Goal: Task Accomplishment & Management: Manage account settings

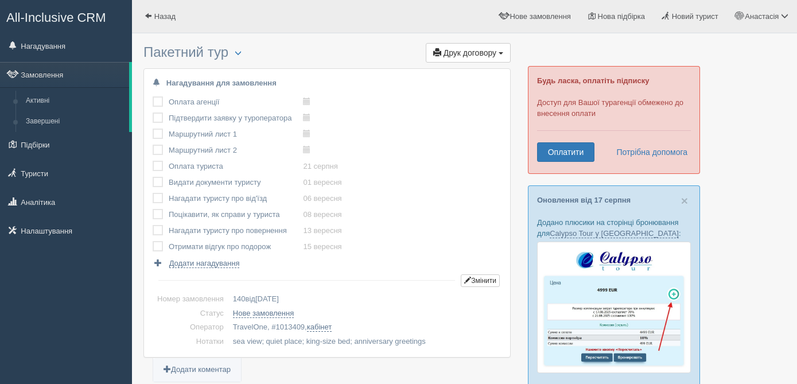
scroll to position [428, 0]
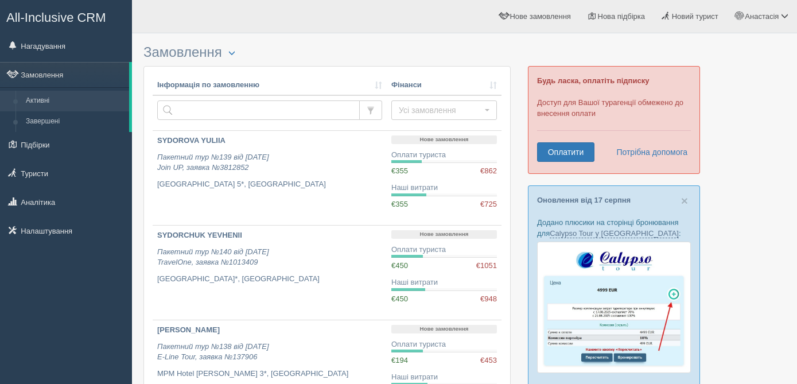
scroll to position [55, 0]
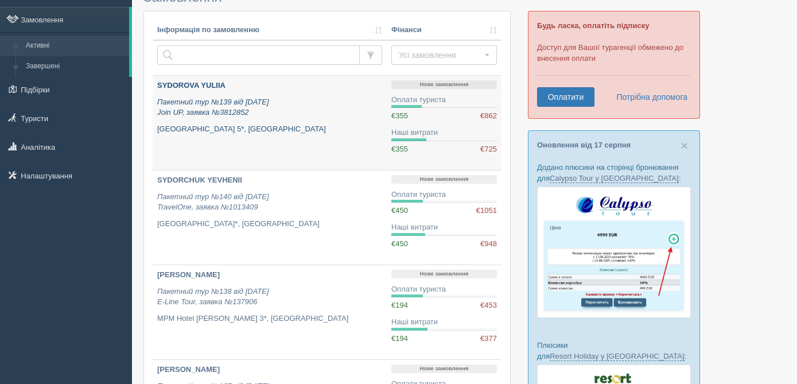
click at [315, 96] on div "SYDOROVA YULIIA Пакетний тур №139 від 15.08.2025 Join UP, заявка №3812852 Lake …" at bounding box center [269, 107] width 225 height 54
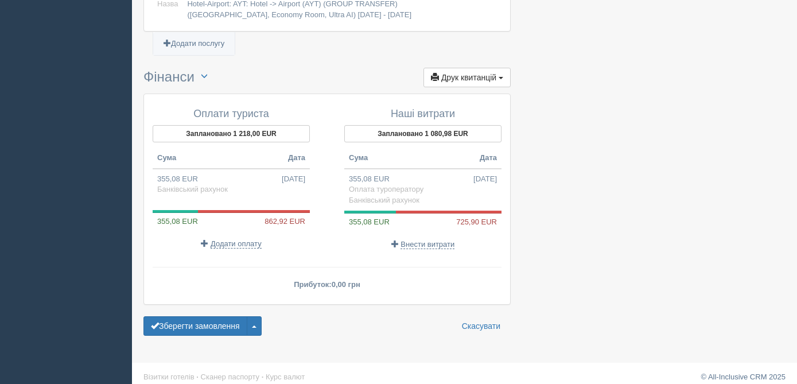
scroll to position [1197, 0]
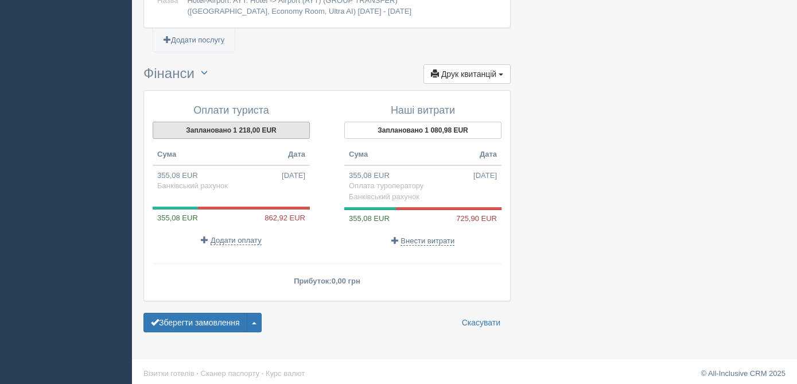
click at [258, 131] on button "Заплановано 1 218,00 EUR" at bounding box center [231, 130] width 157 height 17
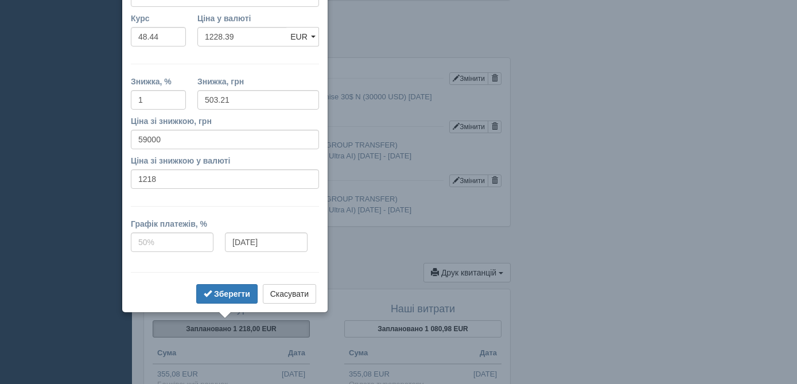
scroll to position [947, 0]
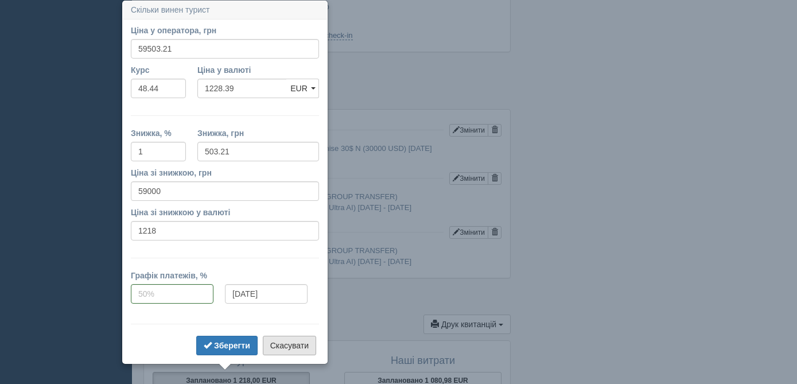
click at [292, 347] on button "Скасувати" at bounding box center [289, 346] width 53 height 20
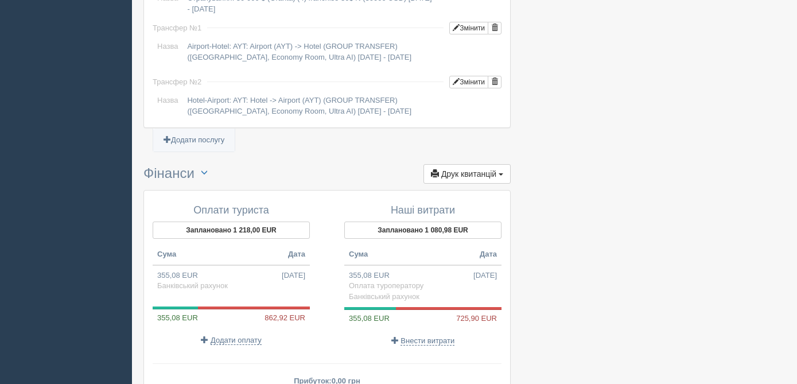
scroll to position [1109, 0]
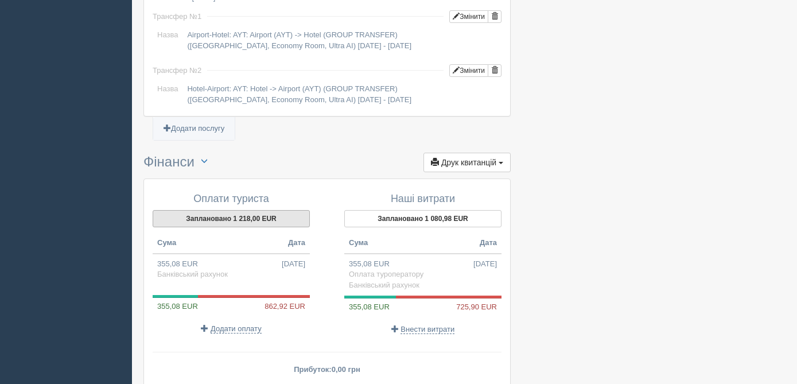
click at [242, 216] on button "Заплановано 1 218,00 EUR" at bounding box center [231, 218] width 157 height 17
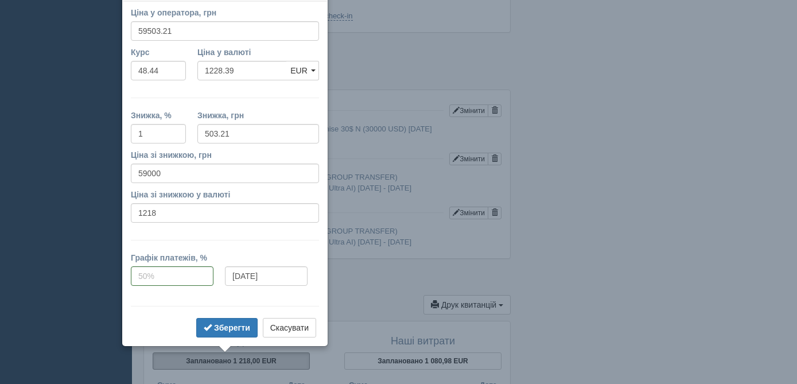
scroll to position [949, 0]
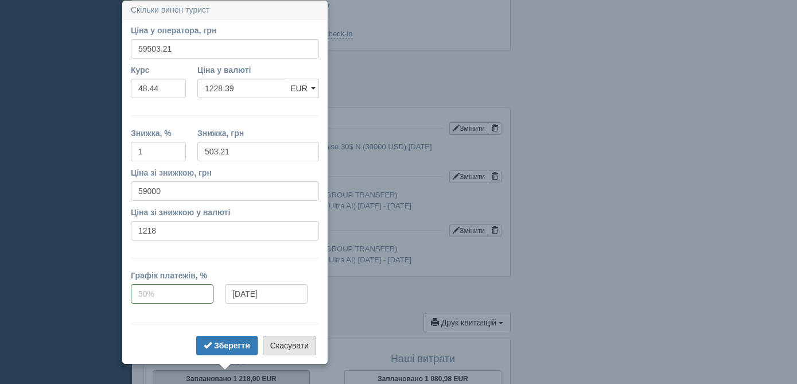
click at [290, 346] on button "Скасувати" at bounding box center [289, 346] width 53 height 20
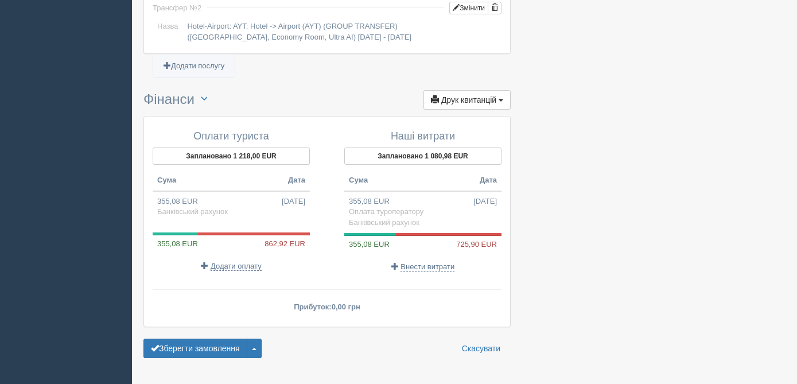
scroll to position [1202, 0]
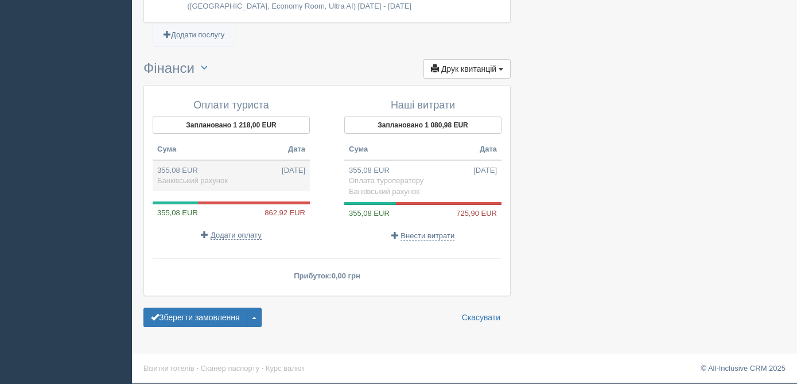
click at [243, 180] on td "355,08 EUR 09.08.2025 Банківський рахунок" at bounding box center [231, 175] width 157 height 31
type input "17200.00"
type input "48.44"
select select "1364"
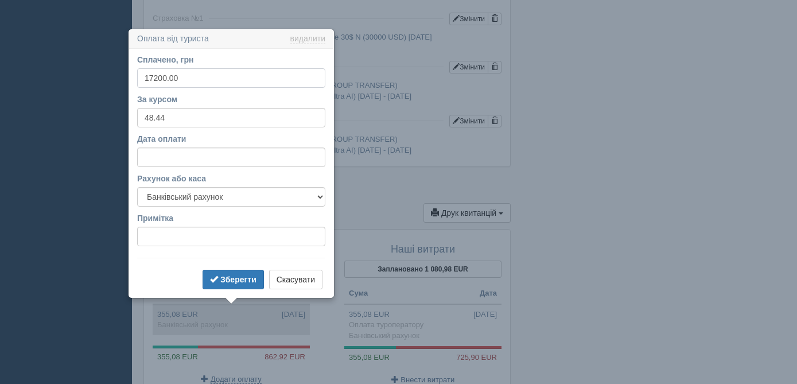
scroll to position [1087, 0]
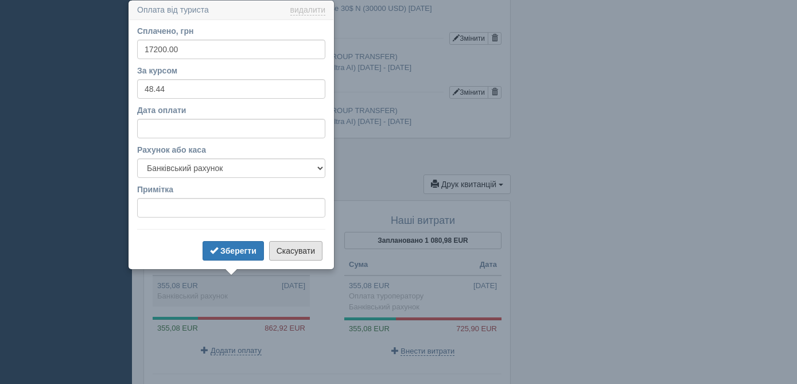
click at [297, 246] on button "Скасувати" at bounding box center [295, 251] width 53 height 20
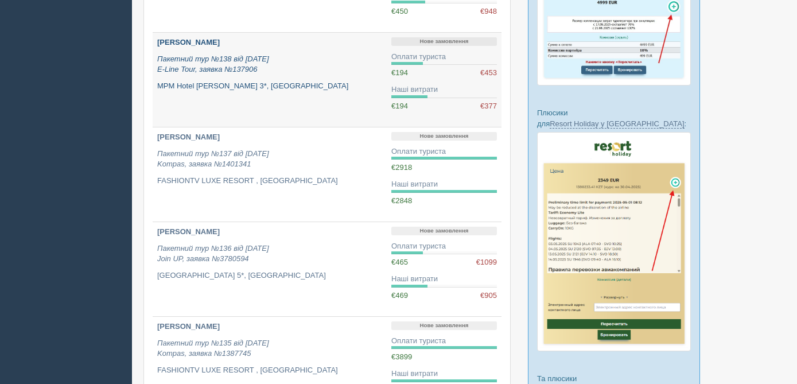
scroll to position [291, 0]
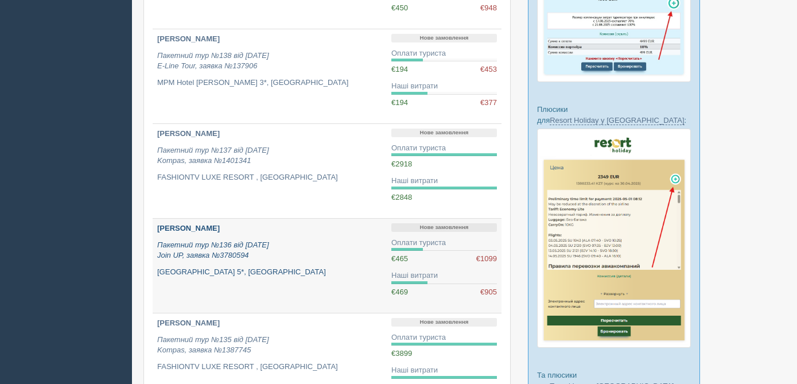
click at [297, 266] on div "ROMANCHUK OLENA Пакетний тур №136 від 29.07.2025 Join UP, заявка №3780594 Reef …" at bounding box center [269, 250] width 225 height 54
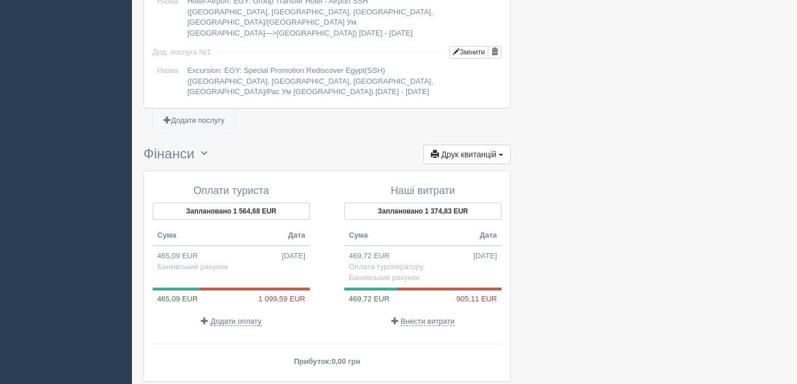
scroll to position [1337, 0]
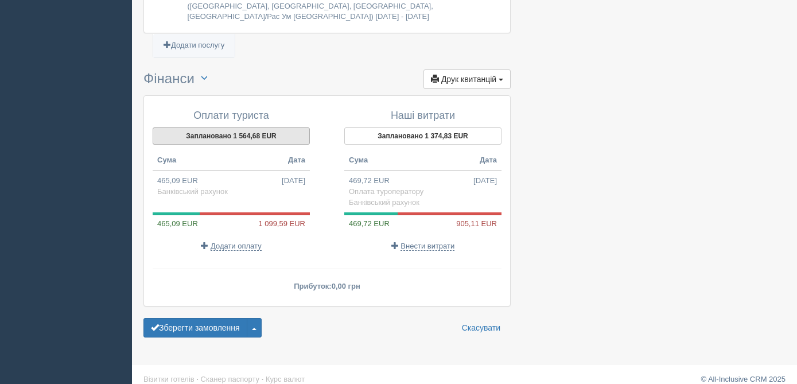
click at [256, 127] on button "Заплановано 1 564,68 EUR" at bounding box center [231, 135] width 157 height 17
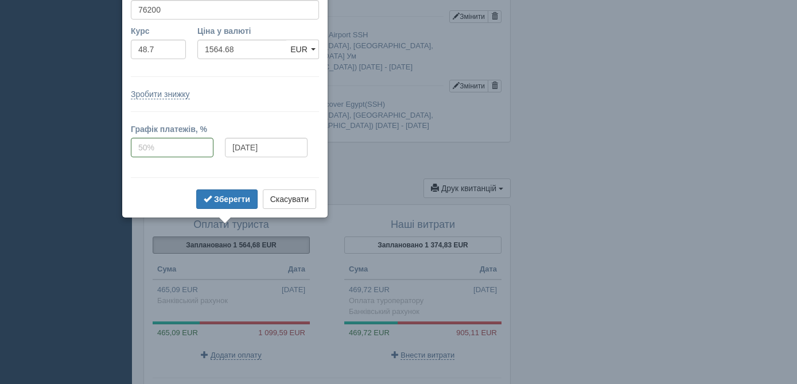
scroll to position [1189, 0]
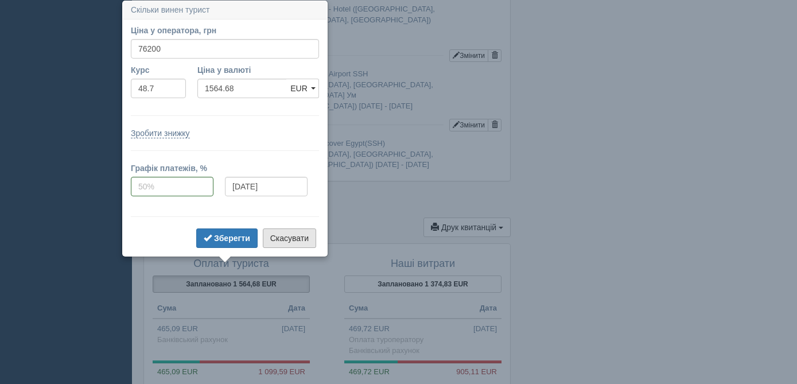
click at [302, 231] on button "Скасувати" at bounding box center [289, 238] width 53 height 20
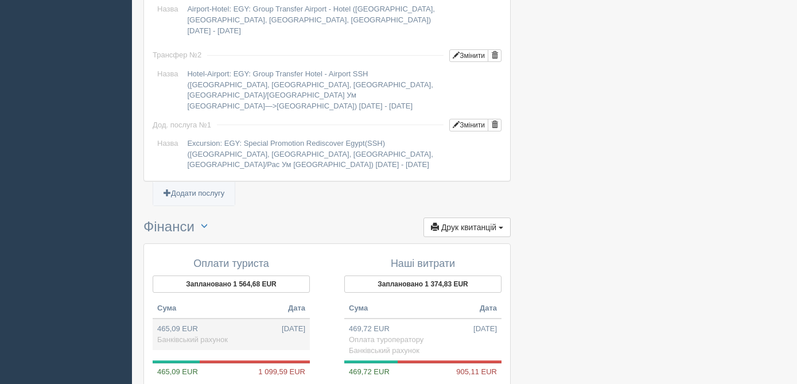
click at [235, 330] on td "465,09 EUR [DATE] Банківський рахунок" at bounding box center [231, 334] width 157 height 31
type input "22650.00"
type input "48.70"
select select "1364"
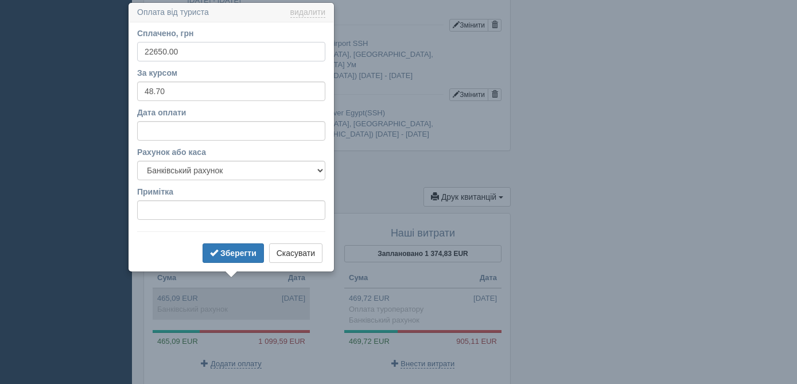
scroll to position [1221, 0]
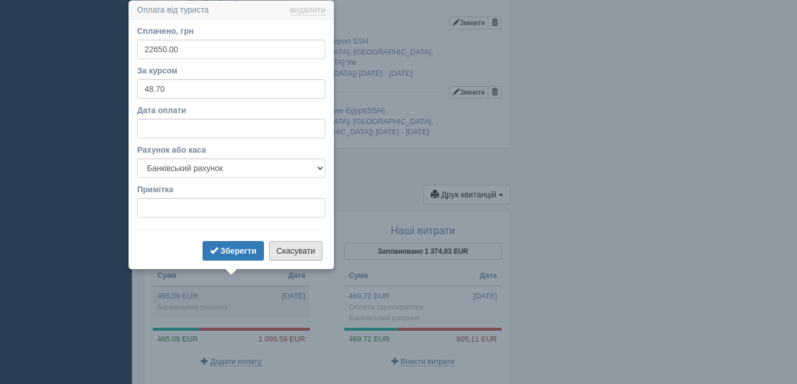
click at [296, 253] on button "Скасувати" at bounding box center [295, 251] width 53 height 20
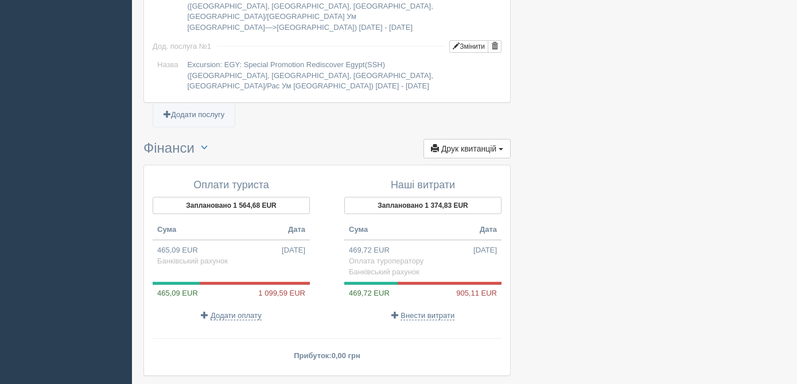
scroll to position [1337, 0]
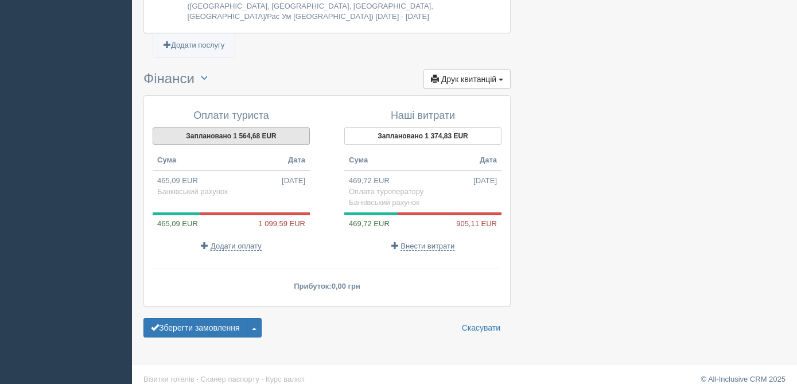
click at [255, 127] on button "Заплановано 1 564,68 EUR" at bounding box center [231, 135] width 157 height 17
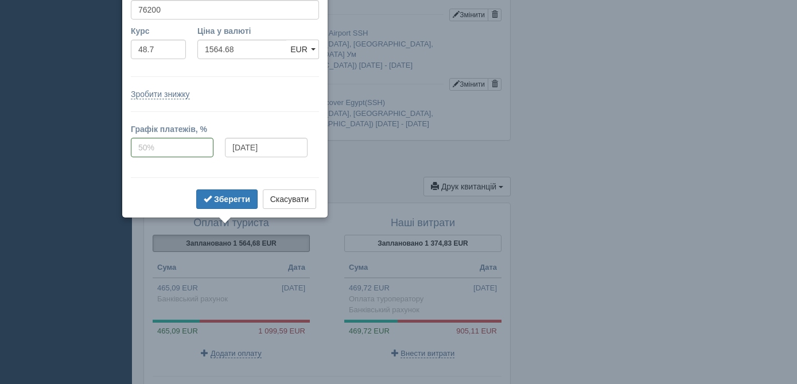
scroll to position [1190, 0]
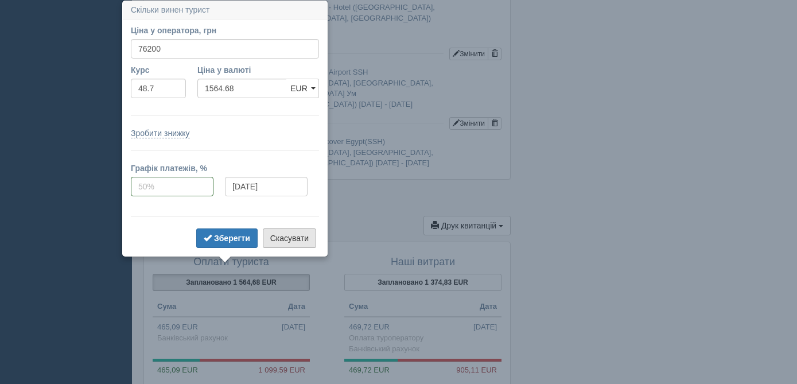
click at [295, 238] on button "Скасувати" at bounding box center [289, 238] width 53 height 20
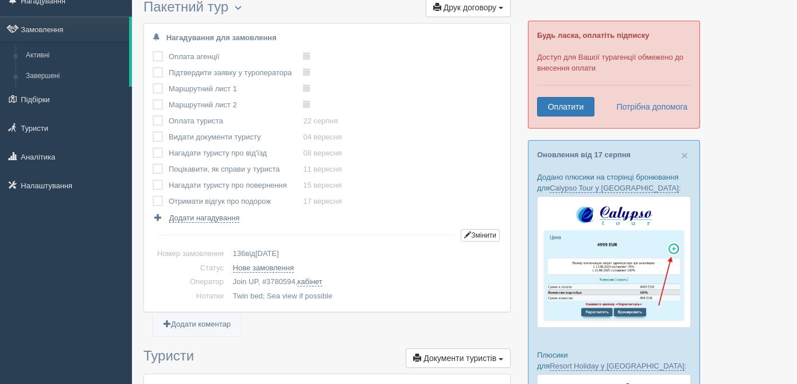
scroll to position [0, 0]
